Goal: Task Accomplishment & Management: Manage account settings

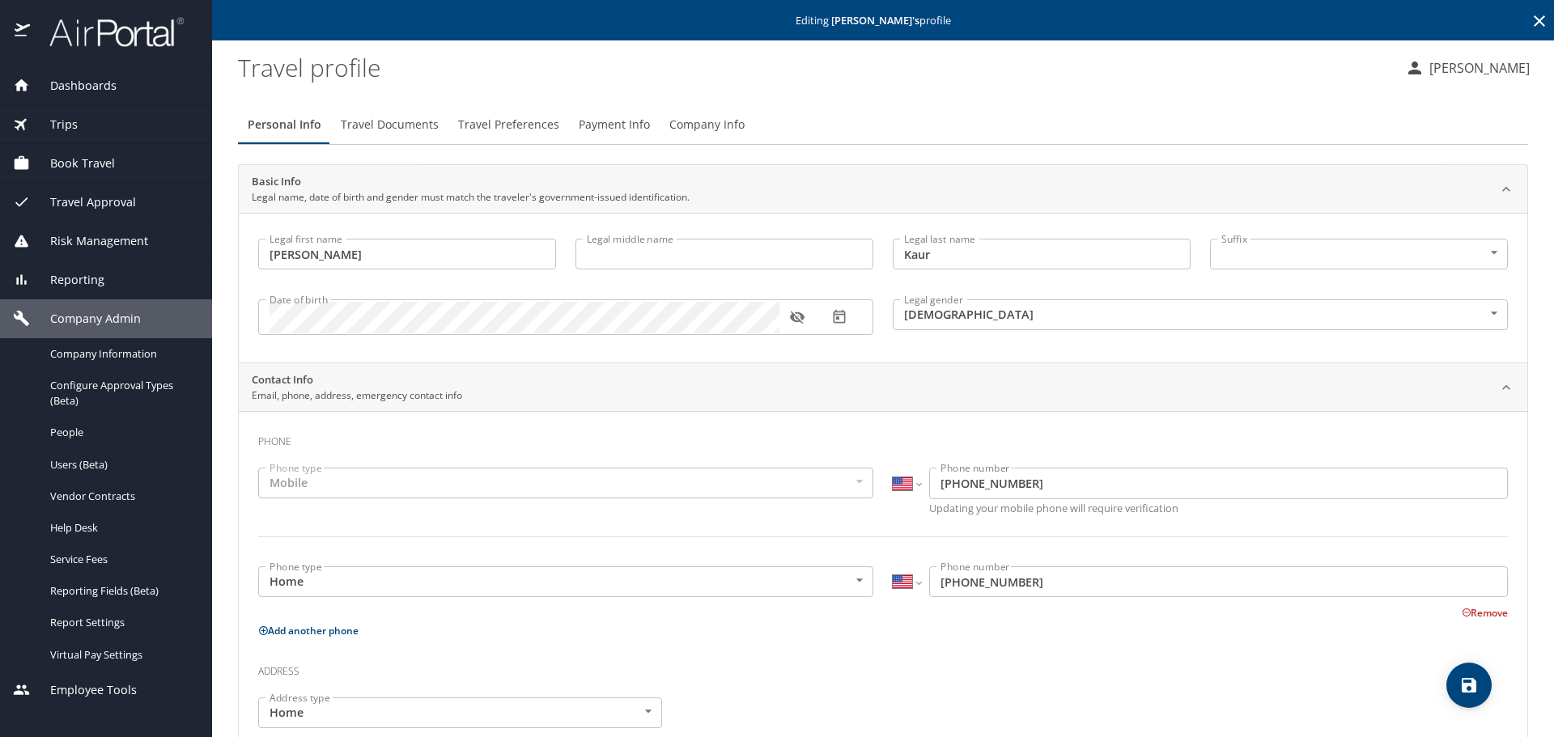
select select "US"
click at [1531, 22] on icon at bounding box center [1538, 20] width 19 height 19
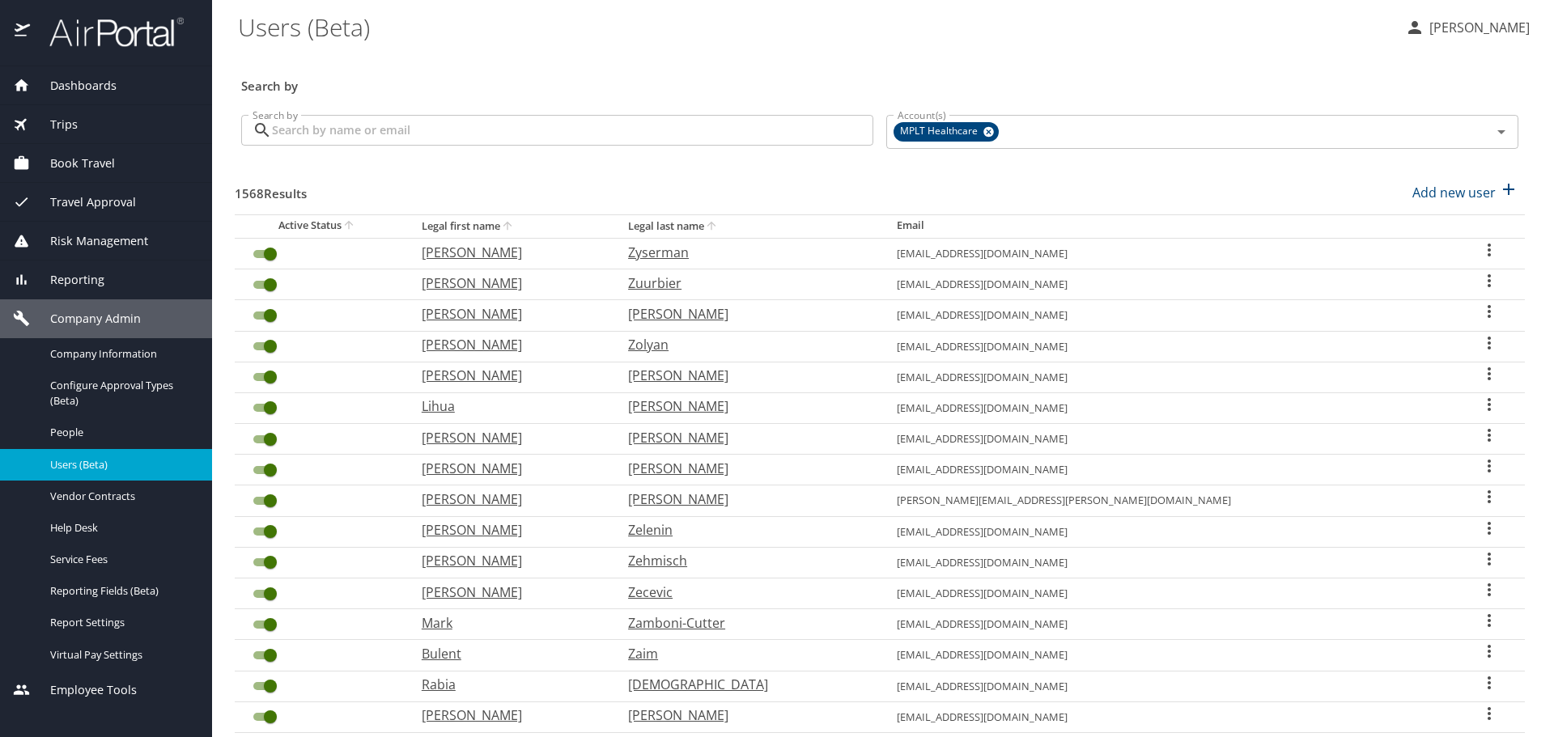
click at [630, 123] on input "Search by" at bounding box center [572, 130] width 601 height 31
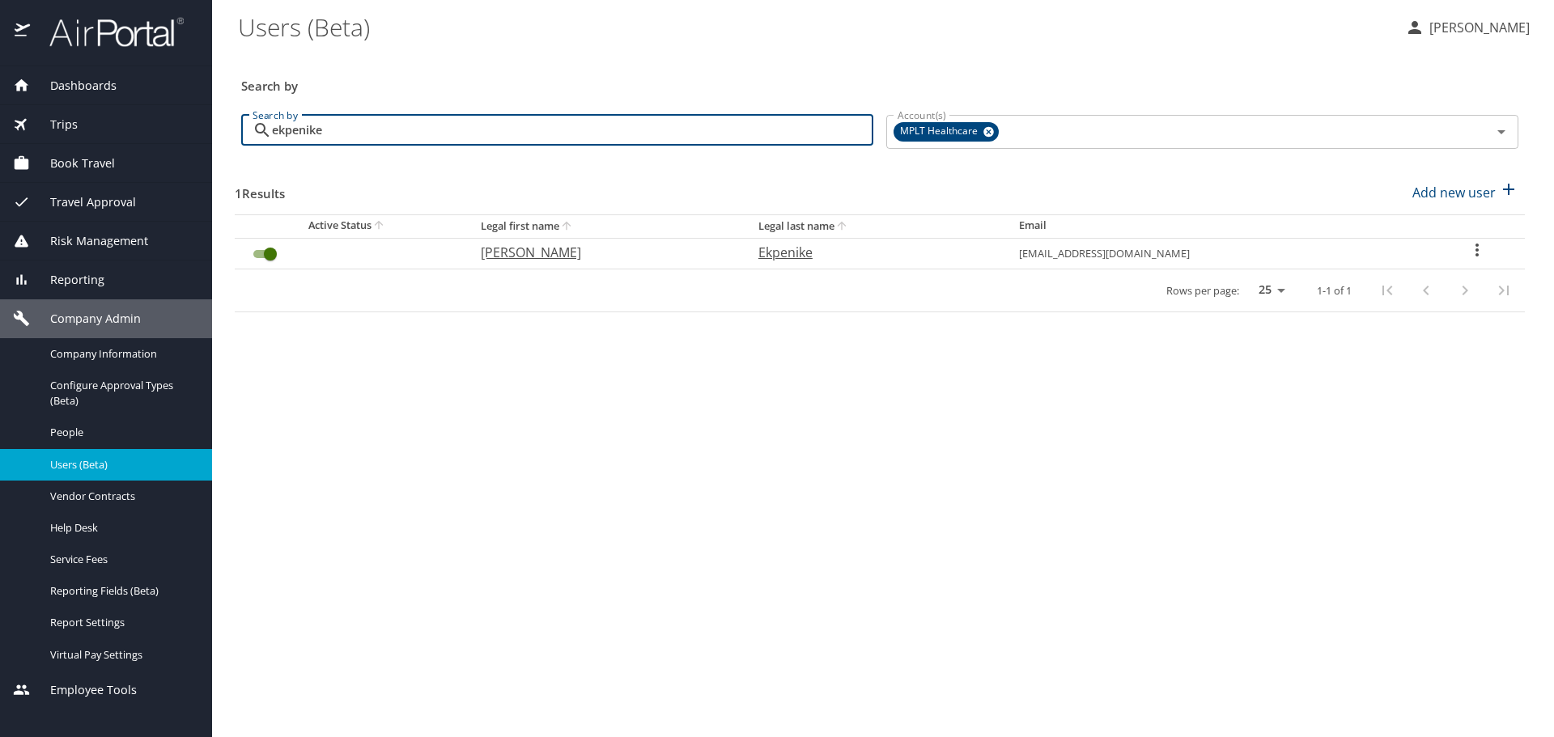
type input "ekpenike"
click at [553, 259] on p "[PERSON_NAME]" at bounding box center [603, 252] width 245 height 19
select select "US"
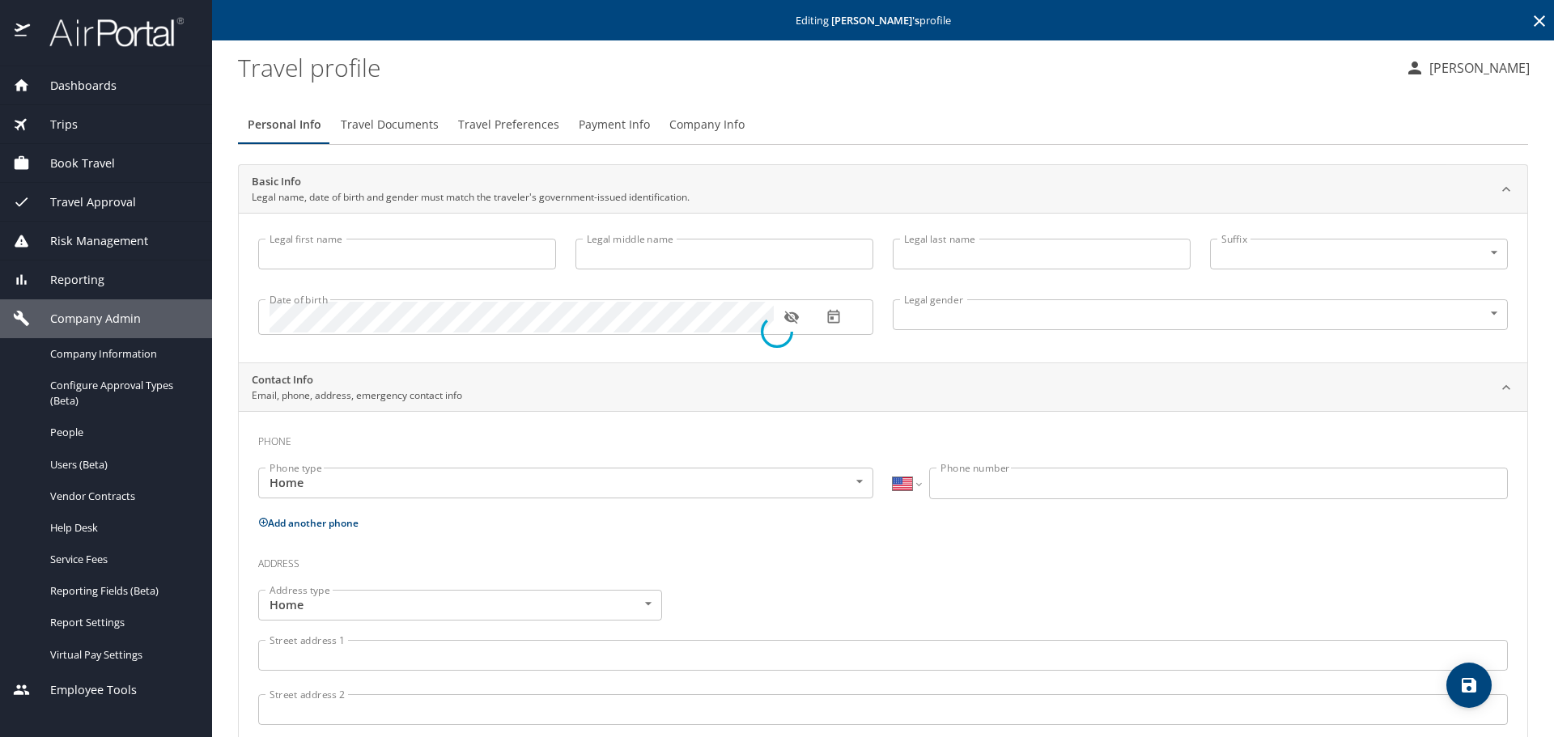
type input "[PERSON_NAME]"
type input "O"
type input "Ekpenike"
type input "[DEMOGRAPHIC_DATA]"
type input "Franca"
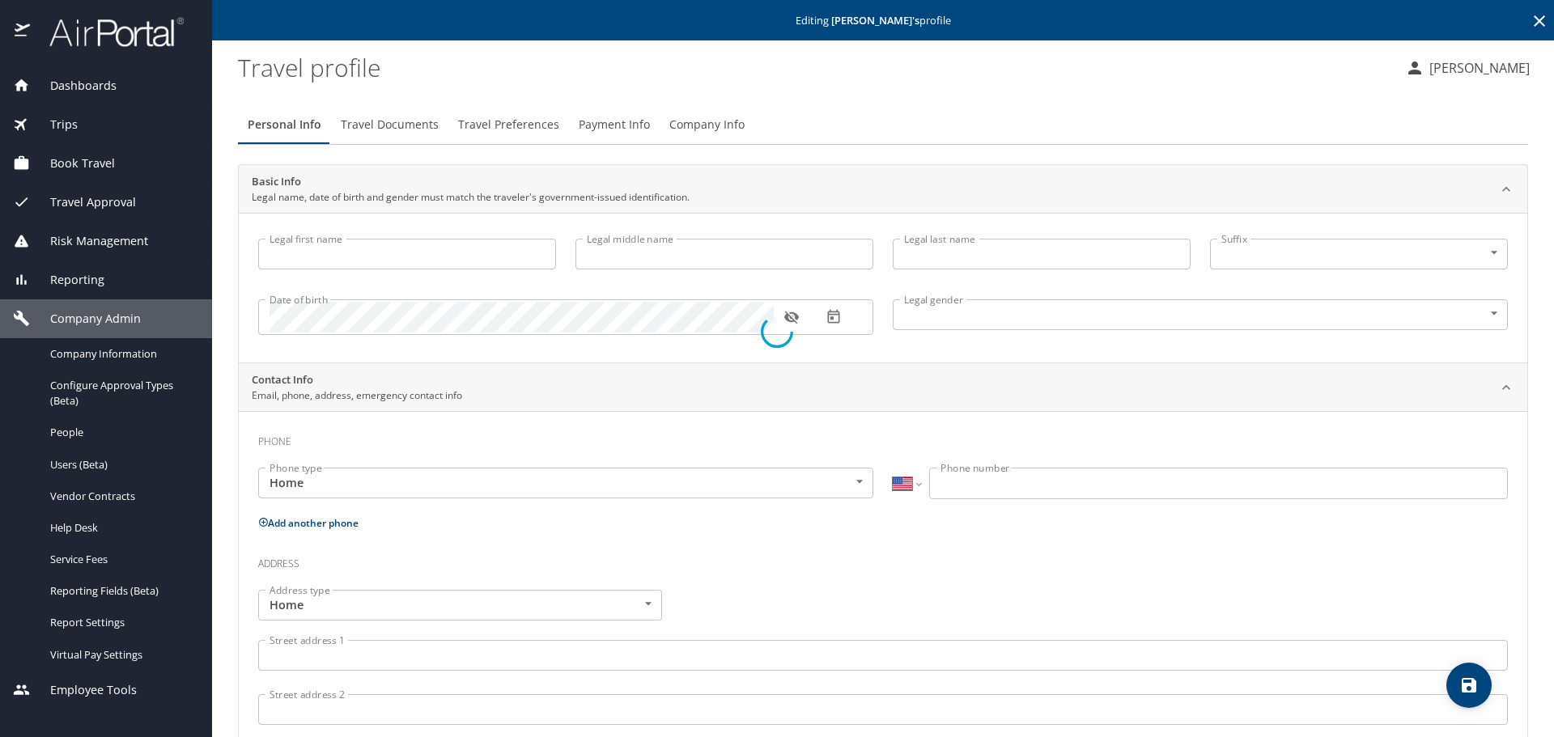
type input "Ojigho"
select select "CA"
type input "[PHONE_NUMBER]"
select select "US"
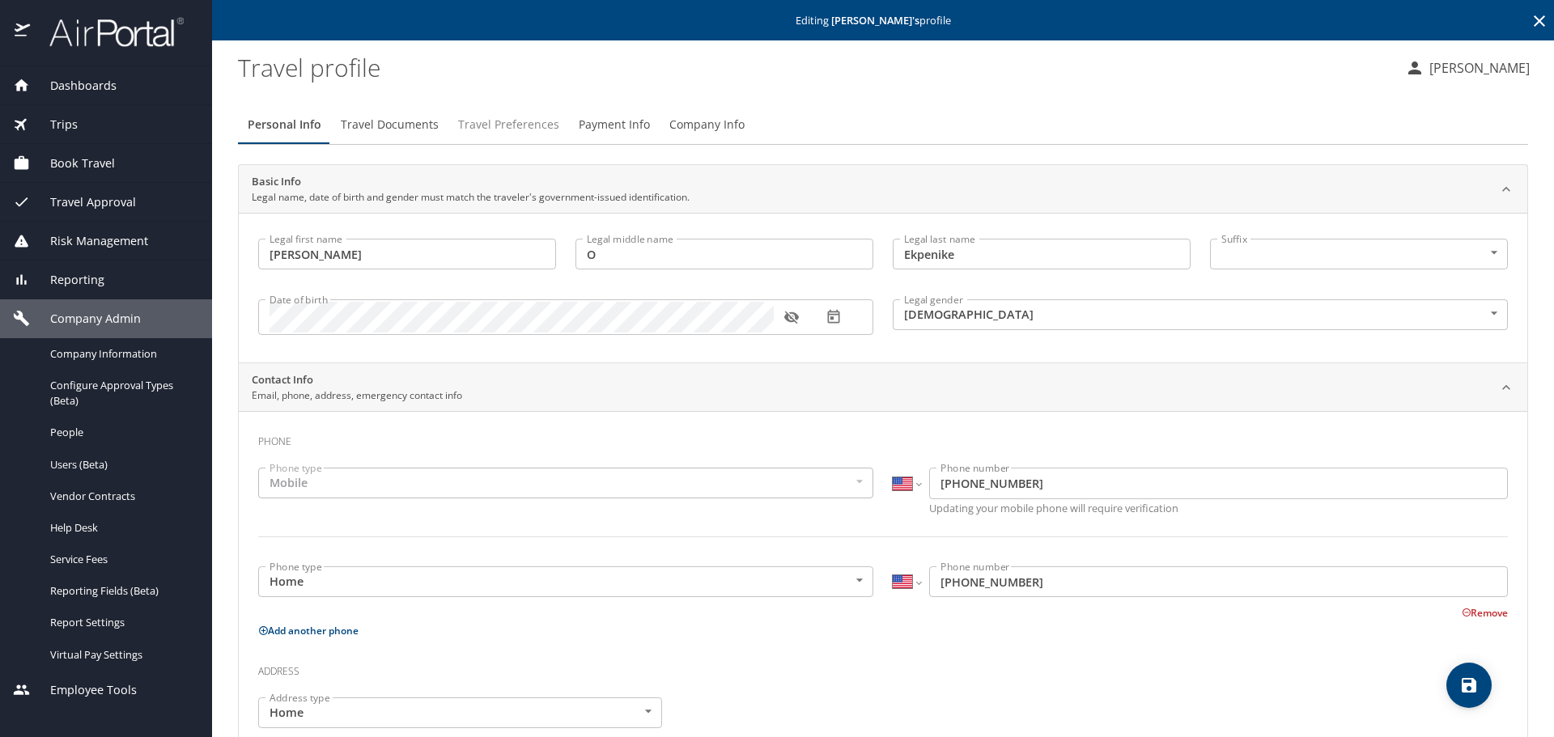
click at [525, 126] on span "Travel Preferences" at bounding box center [508, 125] width 101 height 20
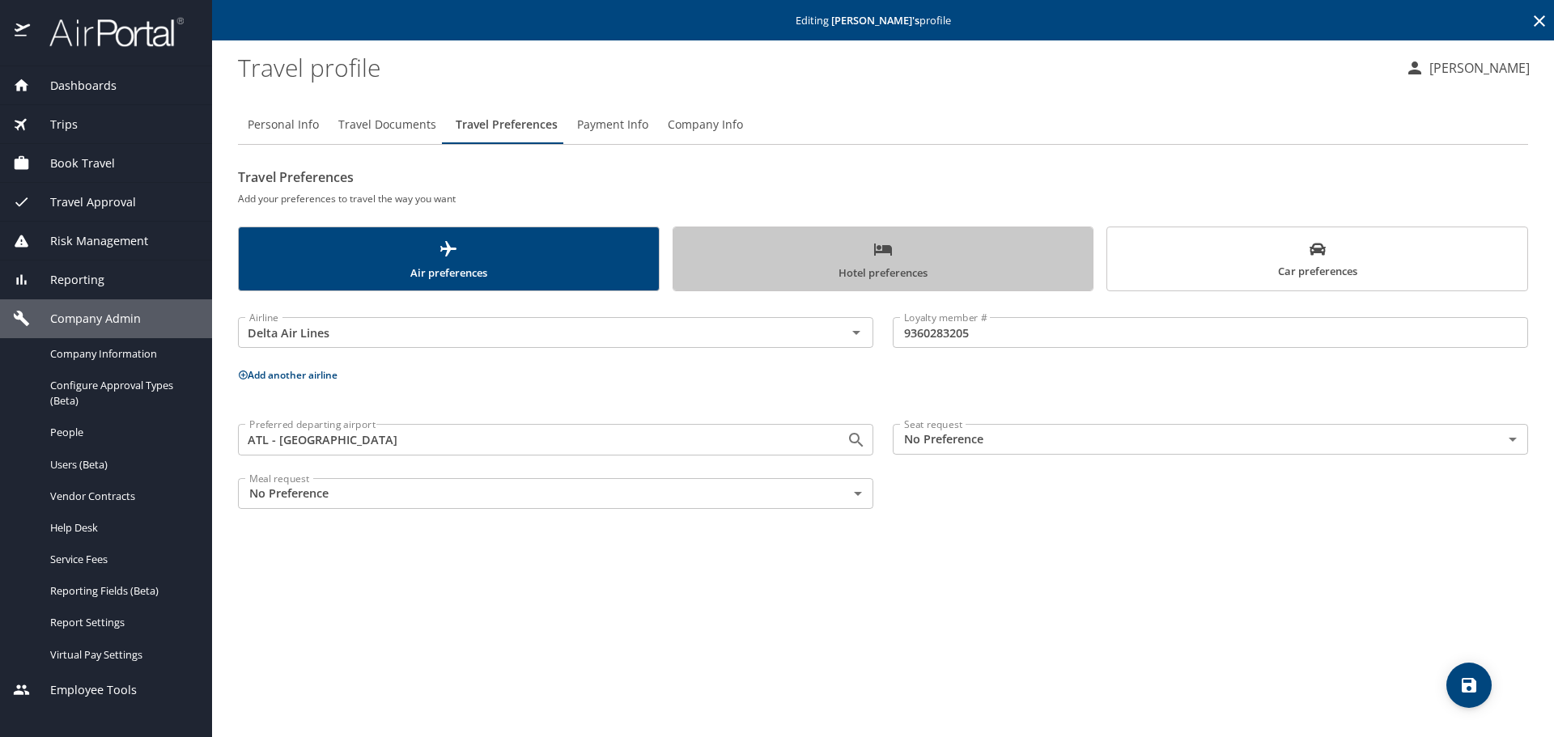
click at [814, 248] on span "Hotel preferences" at bounding box center [883, 261] width 401 height 43
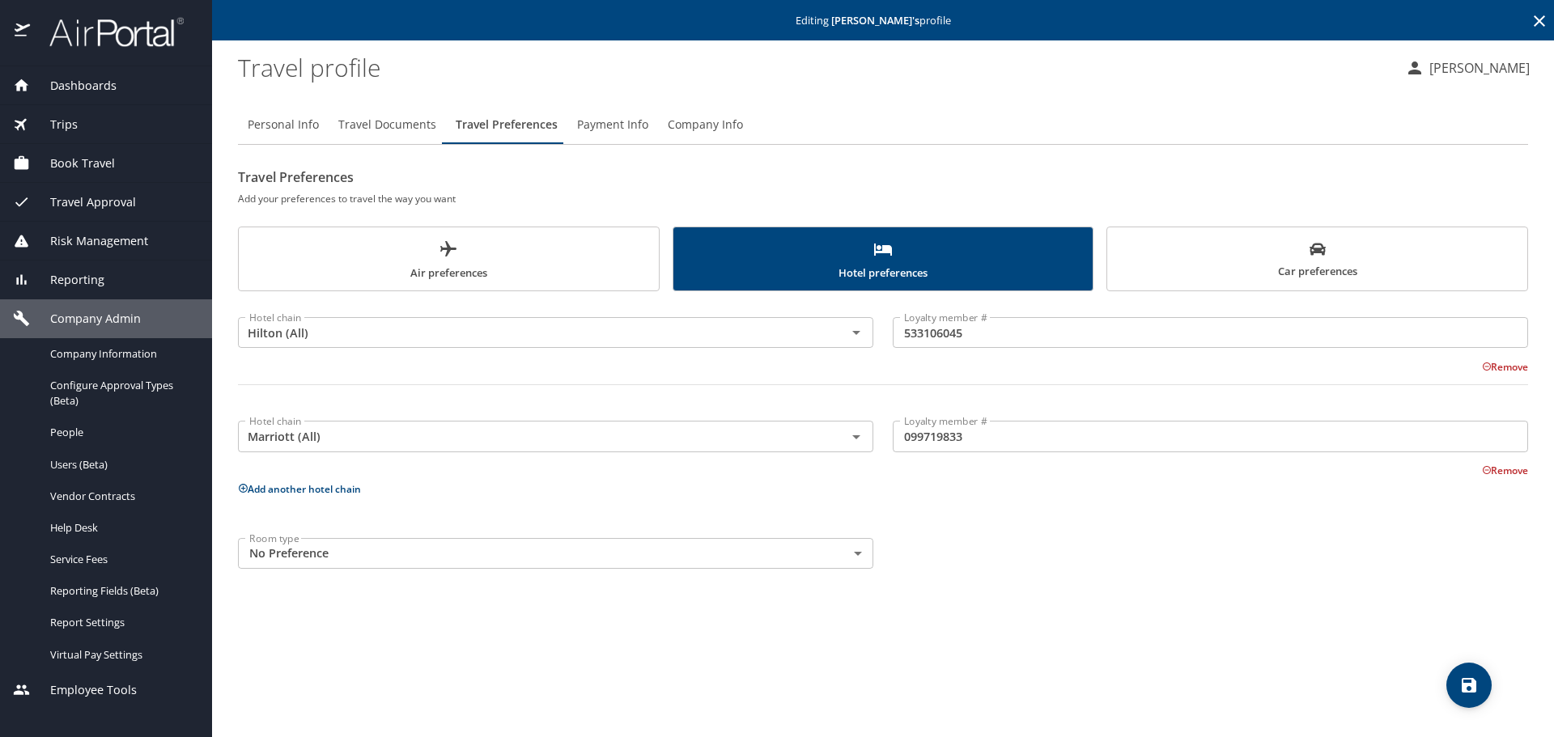
click at [1227, 256] on span "Car preferences" at bounding box center [1317, 261] width 401 height 40
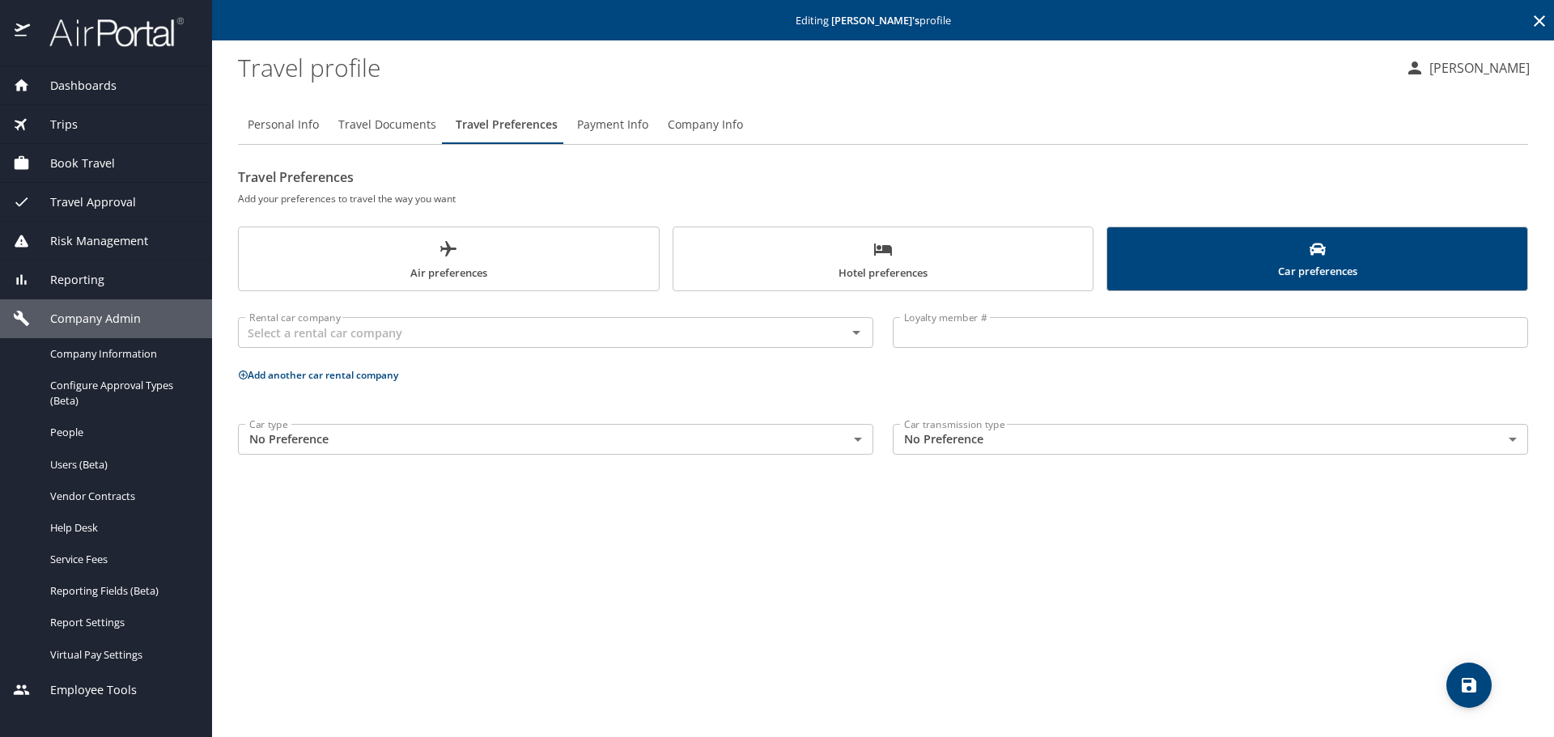
click at [484, 258] on span "Air preferences" at bounding box center [448, 261] width 401 height 43
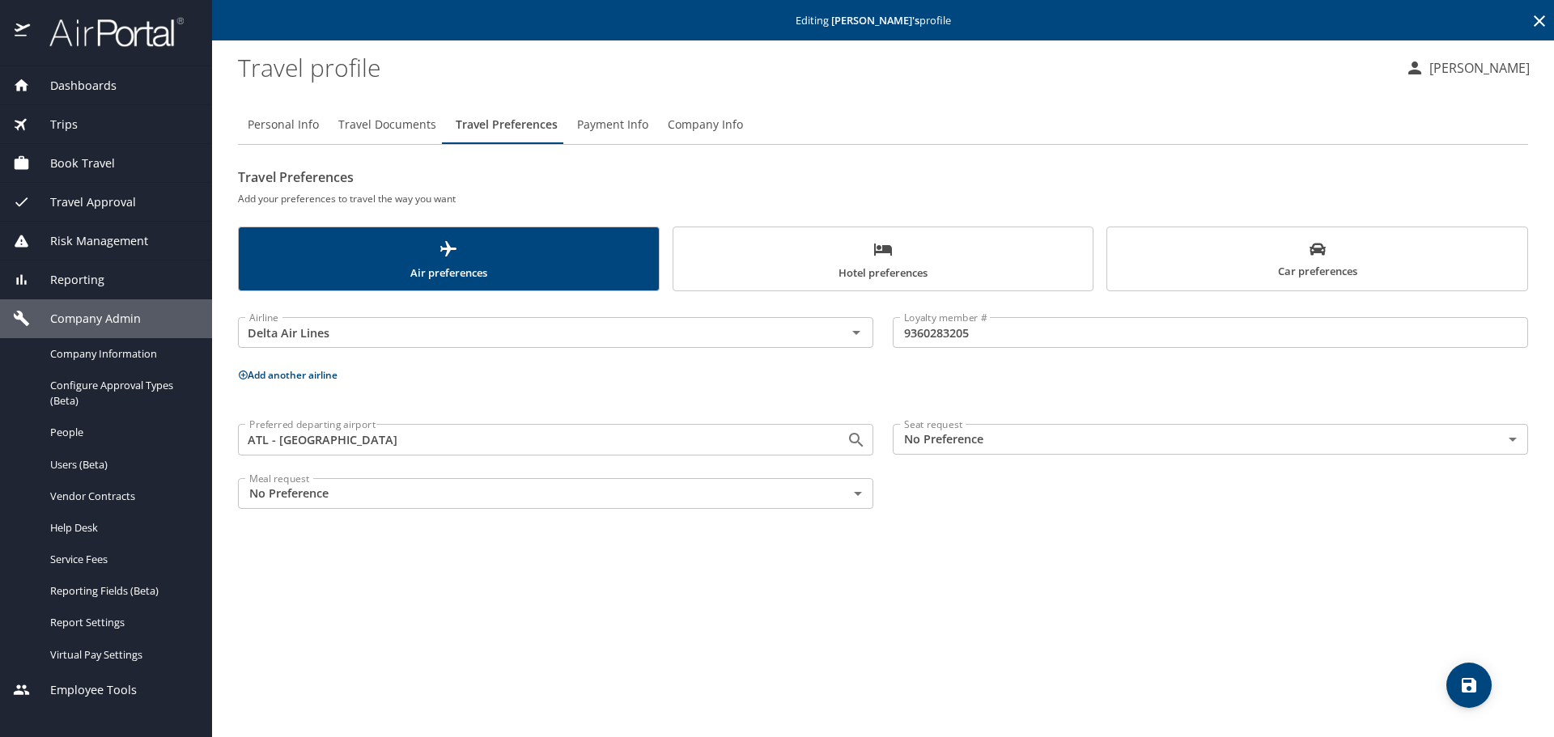
click at [808, 235] on button "Hotel preferences" at bounding box center [883, 259] width 422 height 65
